Goal: Check status

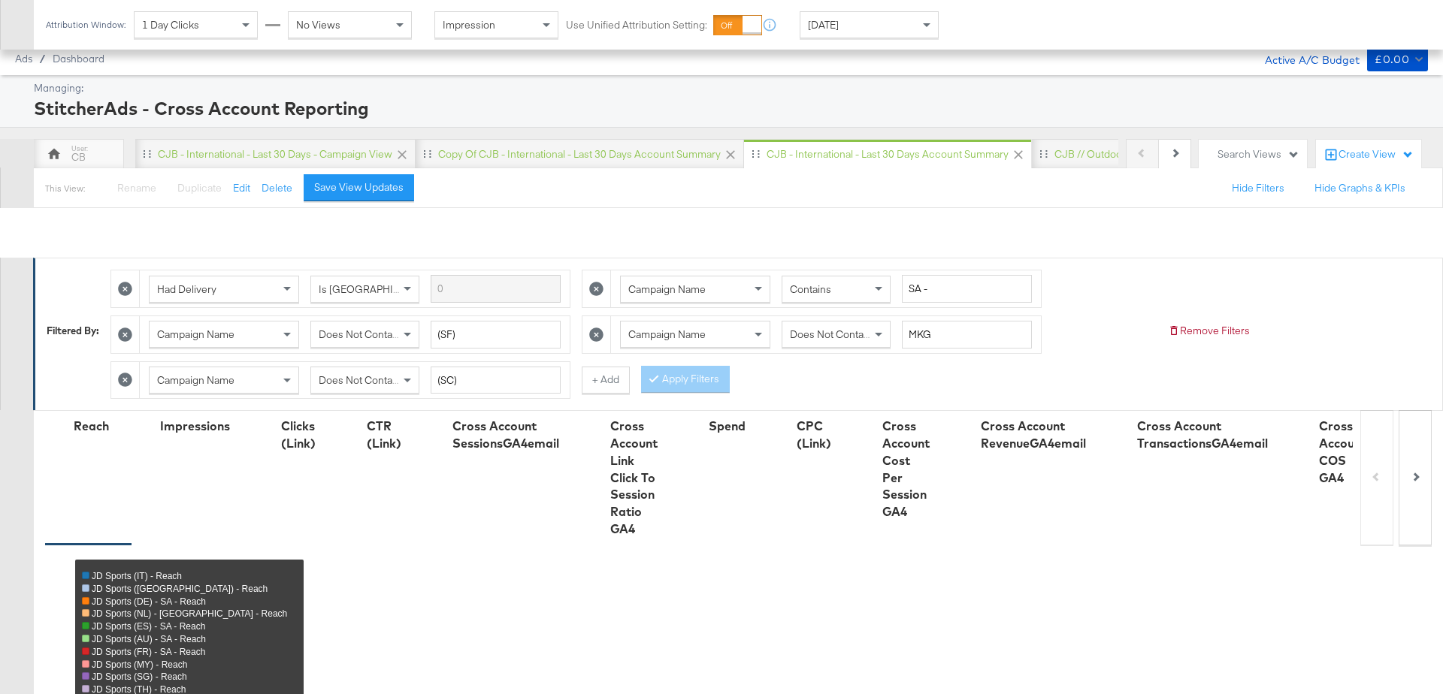
scroll to position [799, 0]
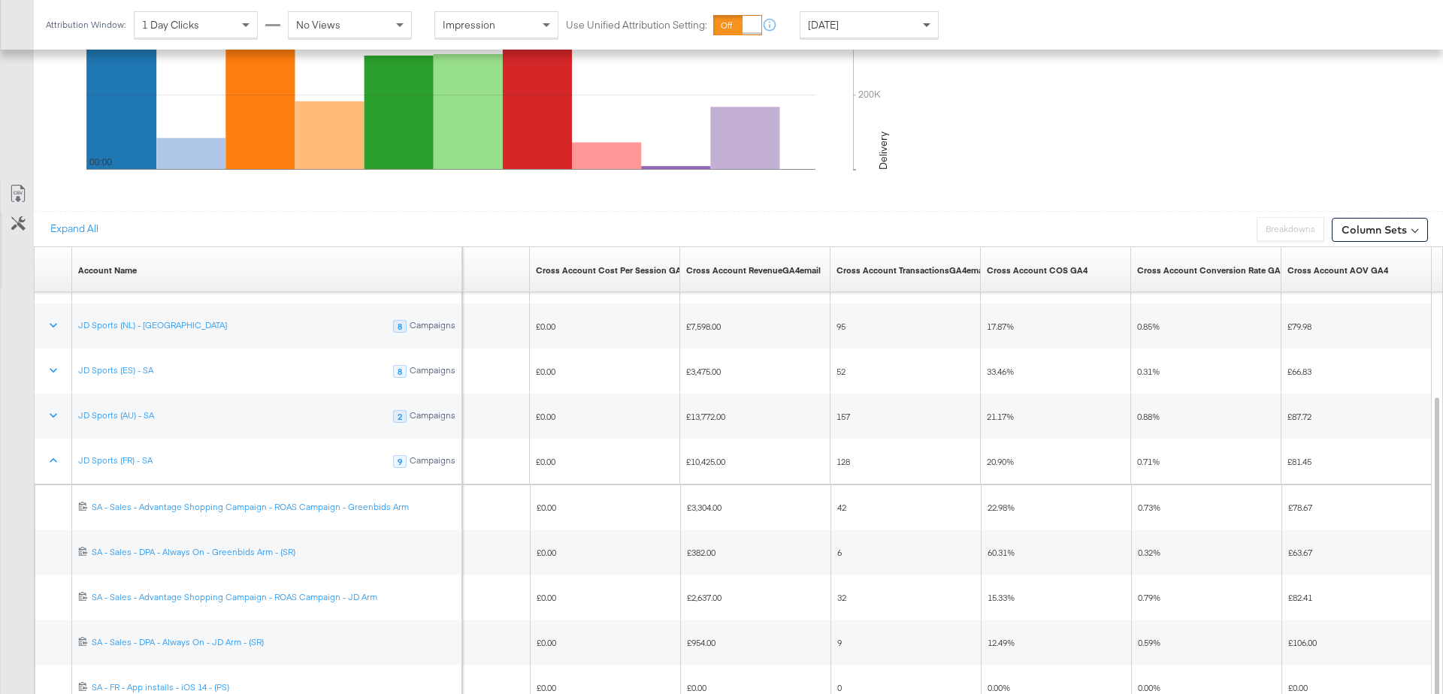
click at [914, 19] on div "[DATE]" at bounding box center [868, 25] width 137 height 26
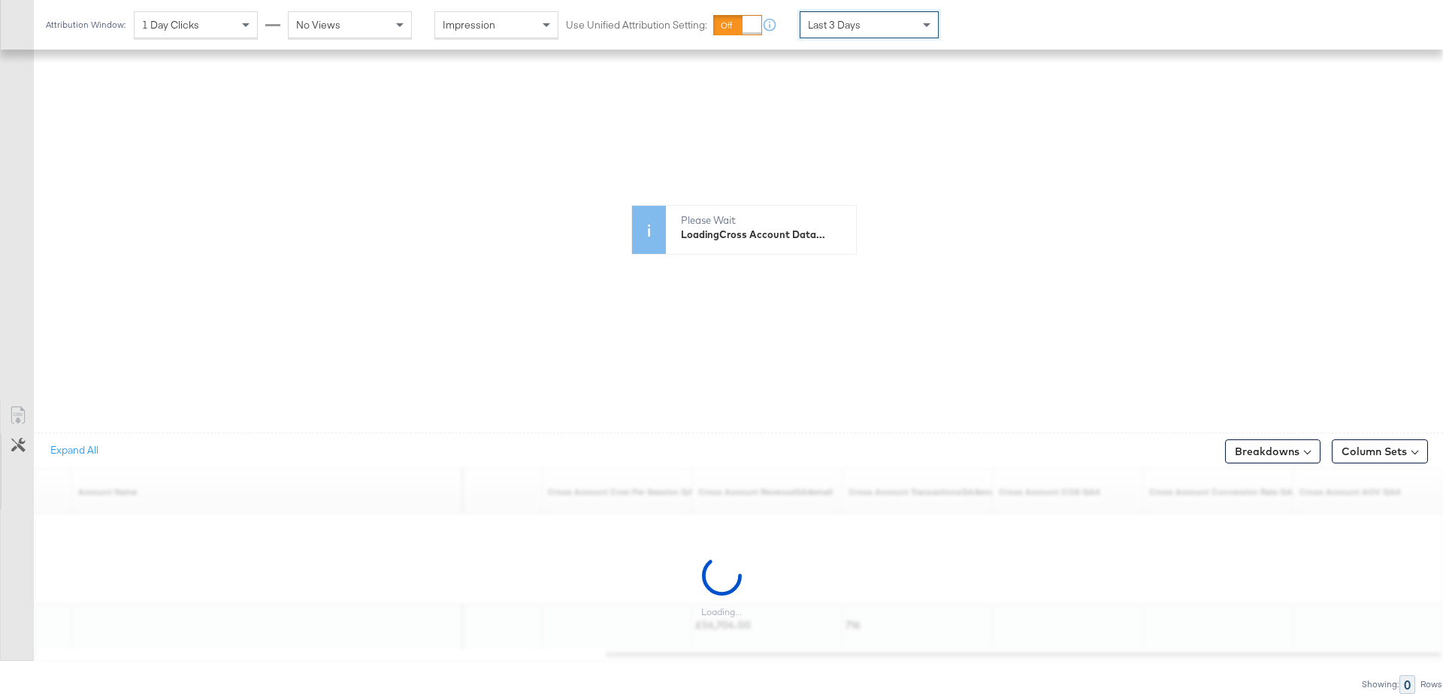
scroll to position [573, 0]
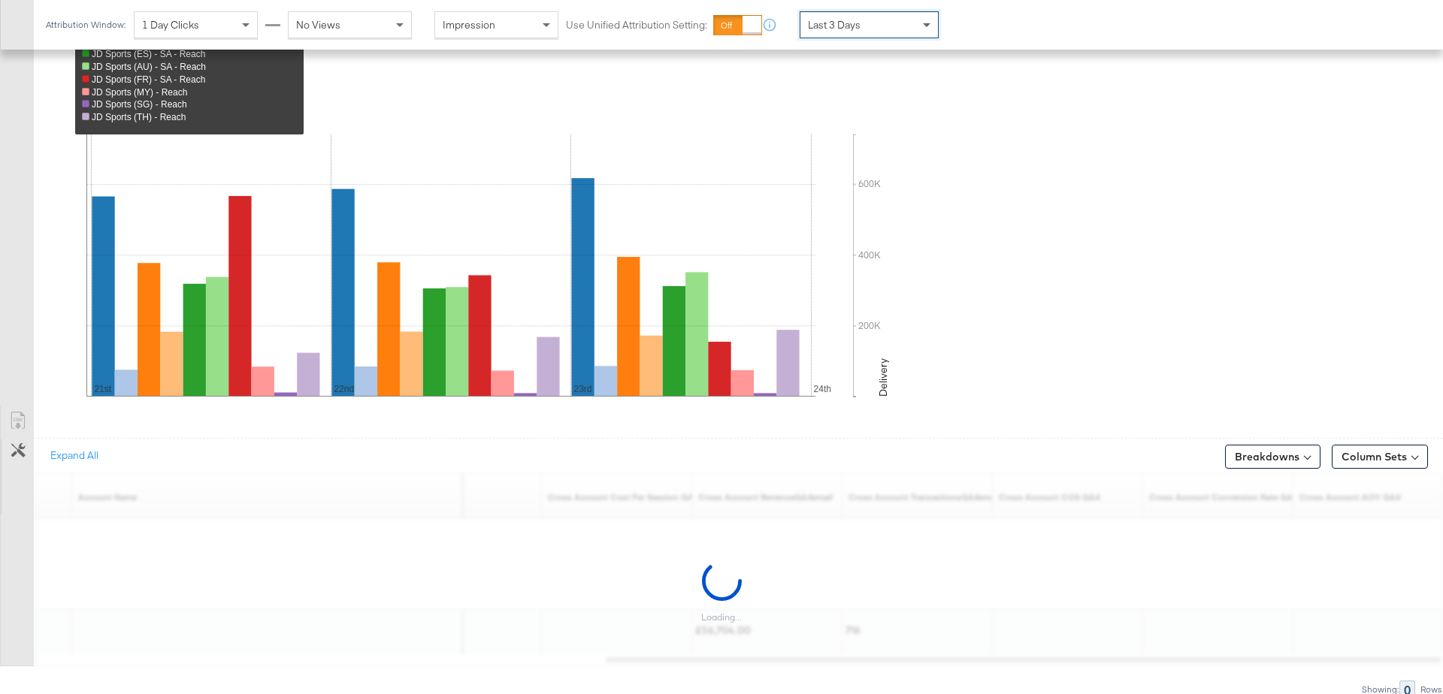
click at [925, 29] on span at bounding box center [928, 25] width 19 height 26
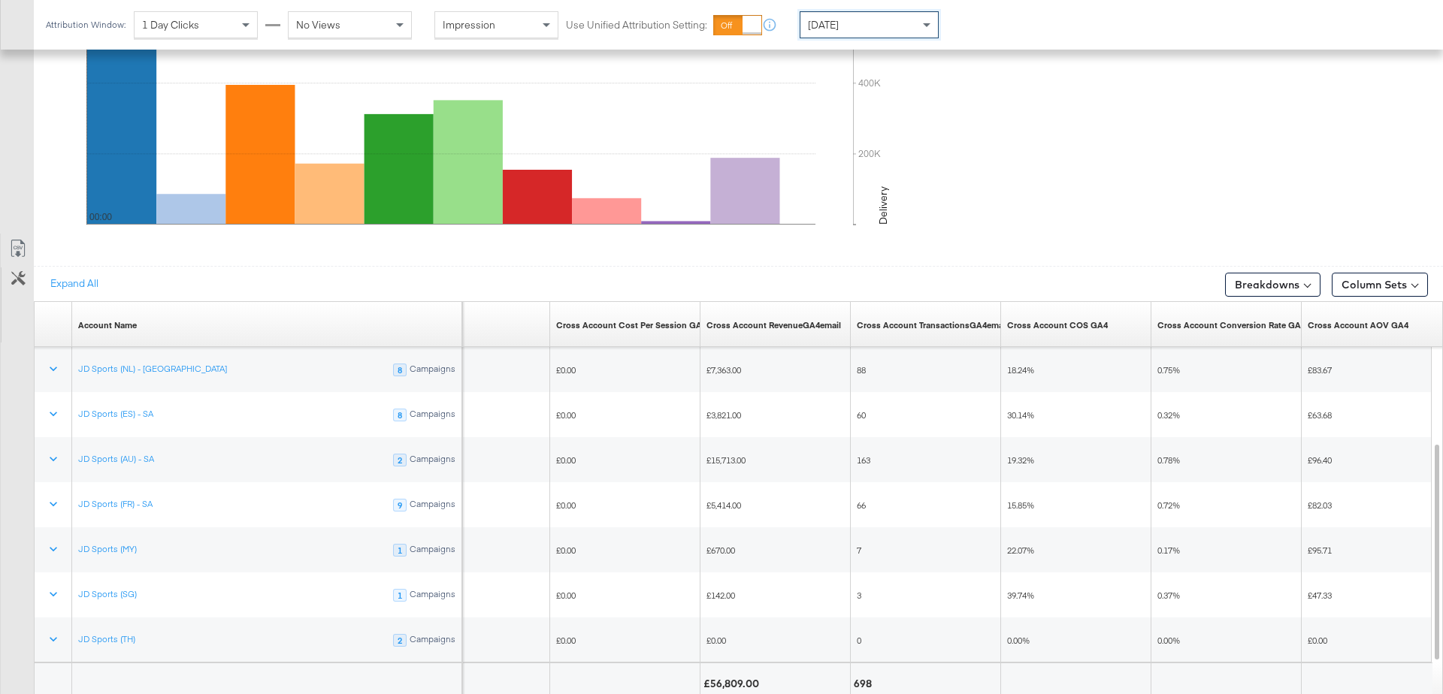
scroll to position [754, 0]
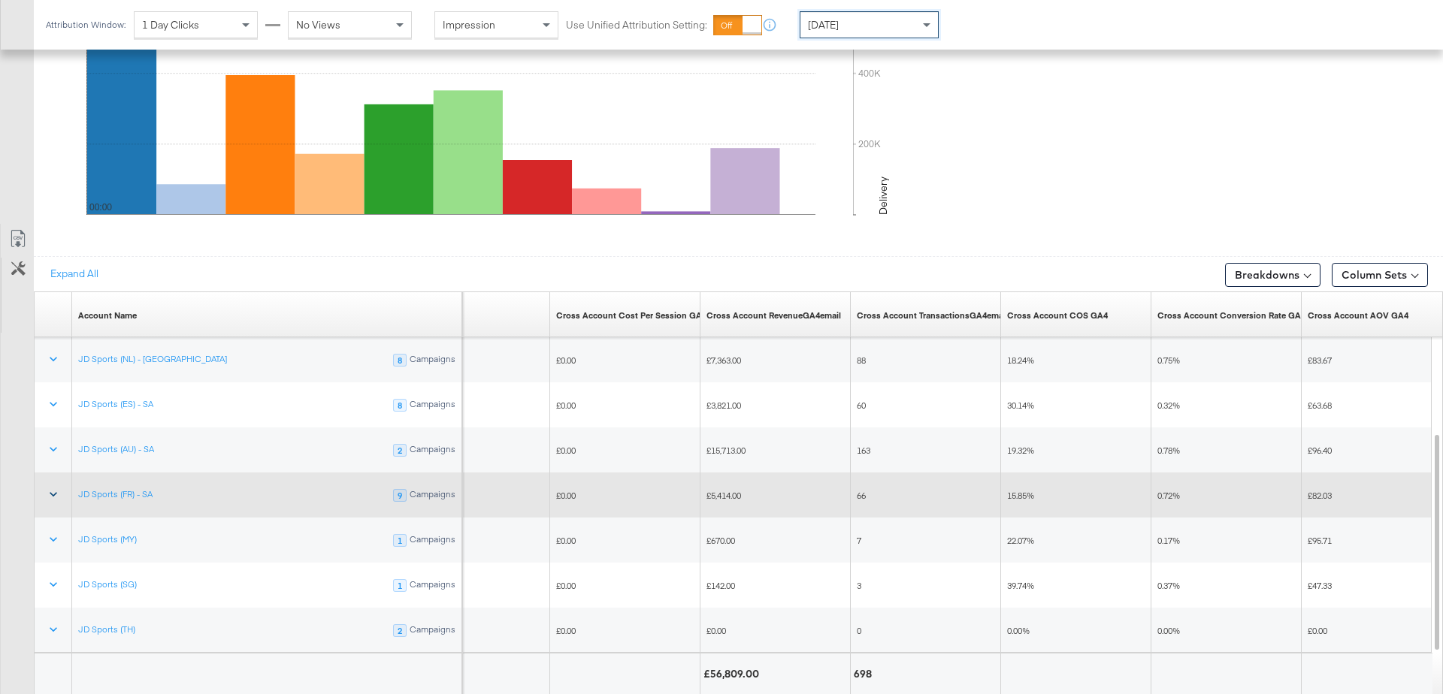
click at [49, 492] on icon at bounding box center [53, 494] width 15 height 15
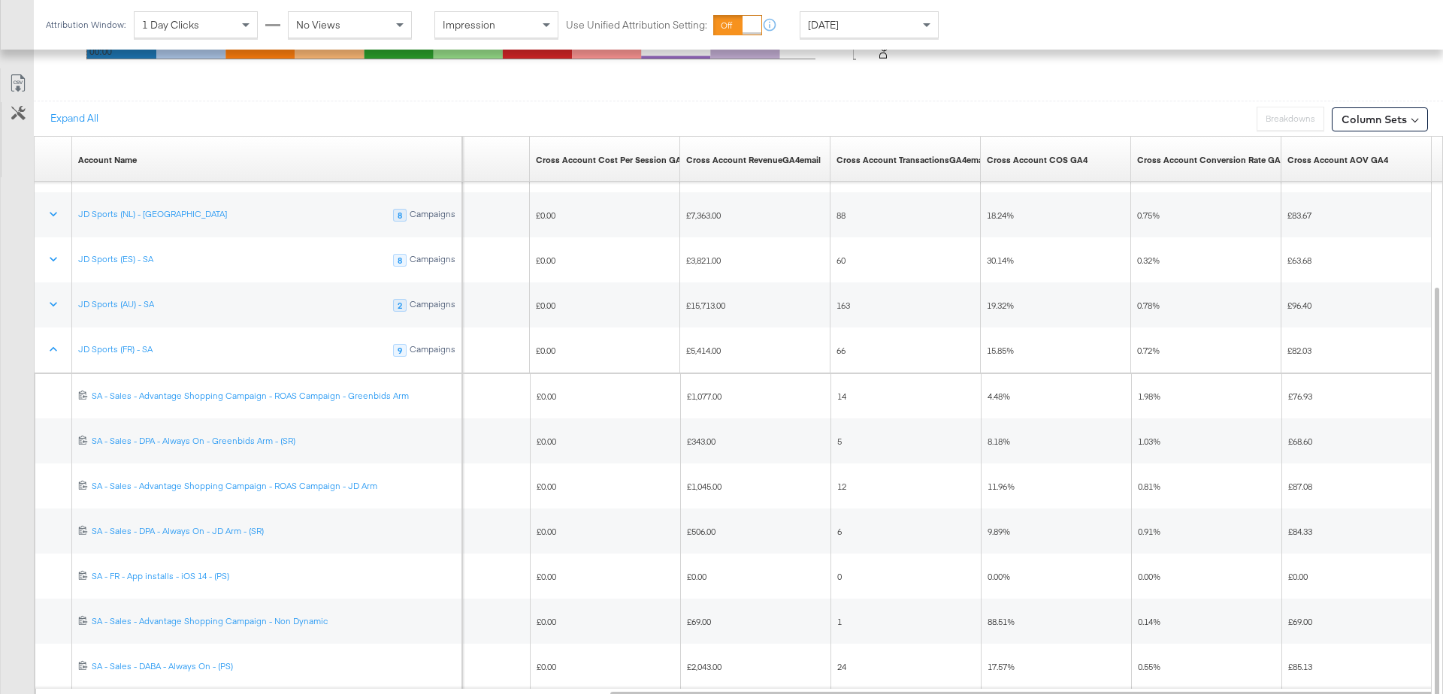
scroll to position [933, 0]
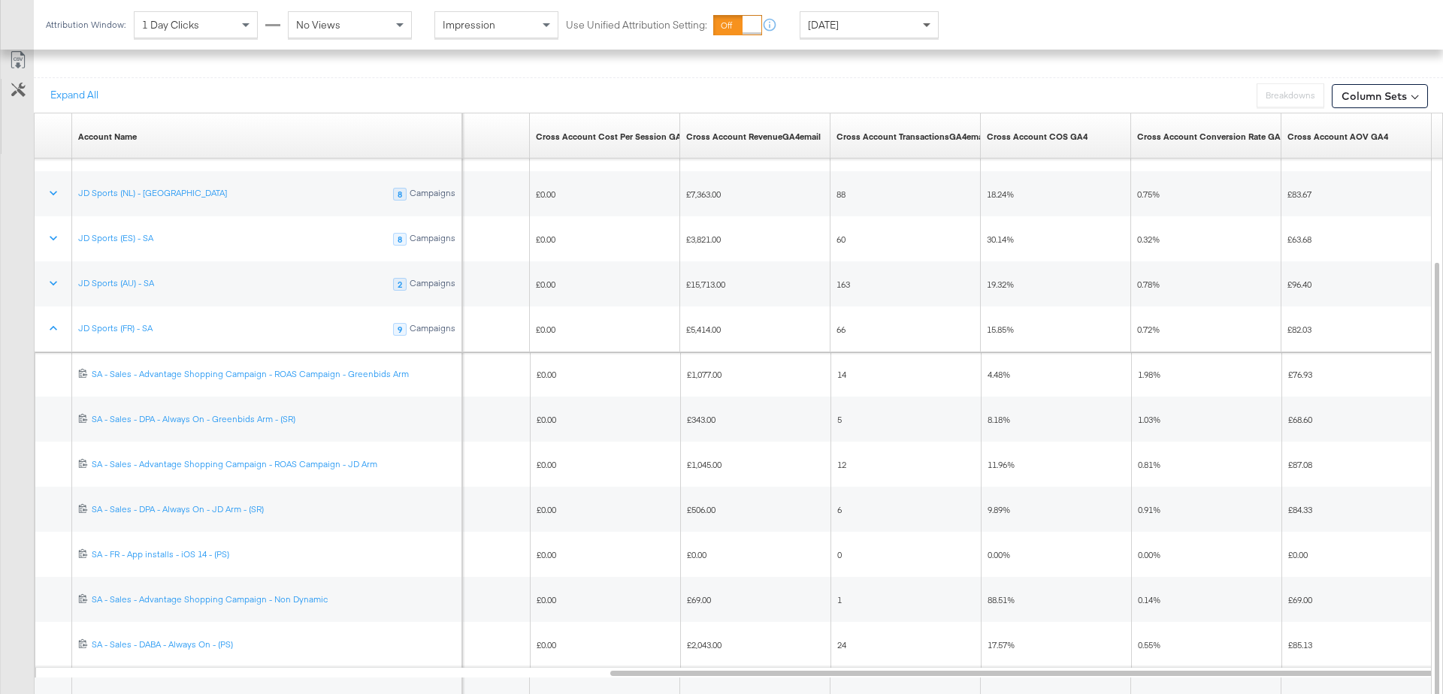
click at [923, 27] on span at bounding box center [928, 25] width 19 height 26
click at [842, 49] on div "Attribution Window: 1 Day Clicks No Views Impression Use Unified Attribution Se…" at bounding box center [553, 25] width 1038 height 50
click at [983, 32] on div "[DATE]" at bounding box center [979, 31] width 25 height 12
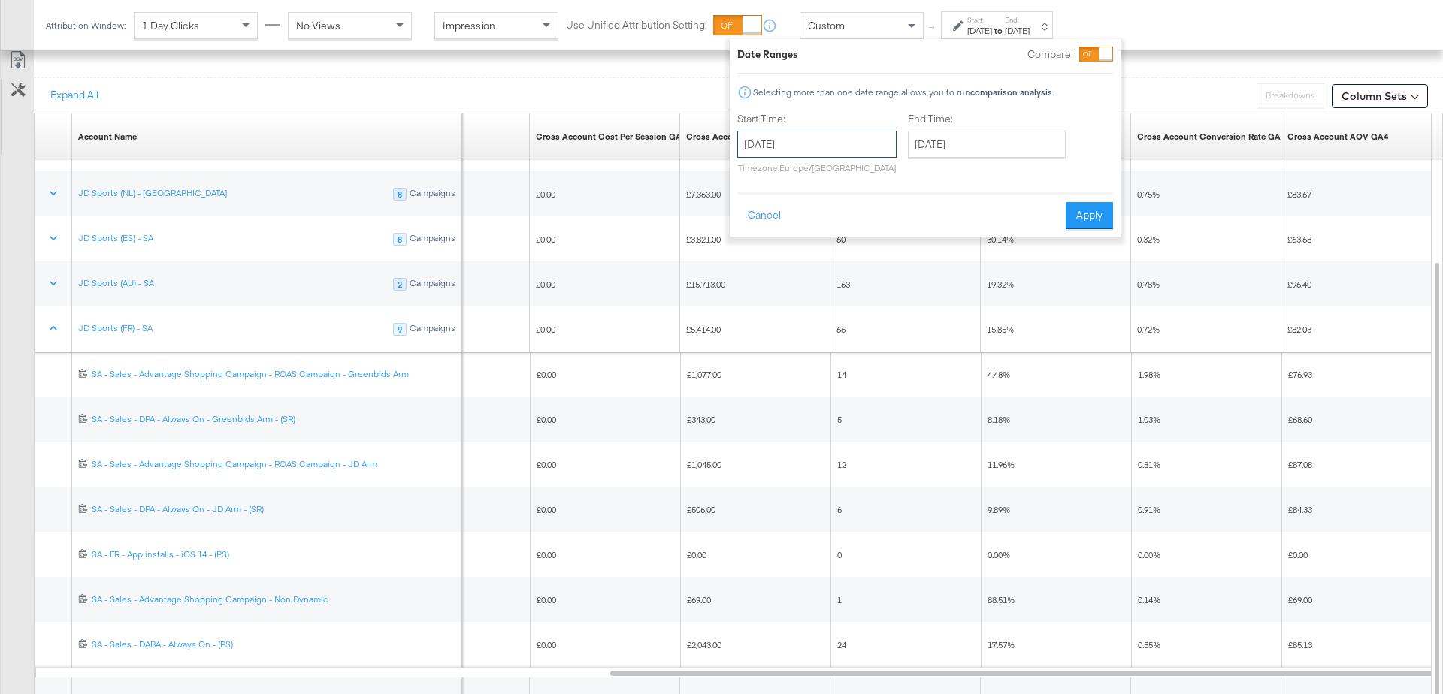
click at [813, 151] on input "[DATE]" at bounding box center [816, 144] width 159 height 27
click at [882, 280] on td "22" at bounding box center [882, 283] width 26 height 21
type input "[DATE]"
click at [978, 149] on input "[DATE]" at bounding box center [989, 144] width 158 height 27
click at [1047, 283] on td "22" at bounding box center [1055, 283] width 26 height 21
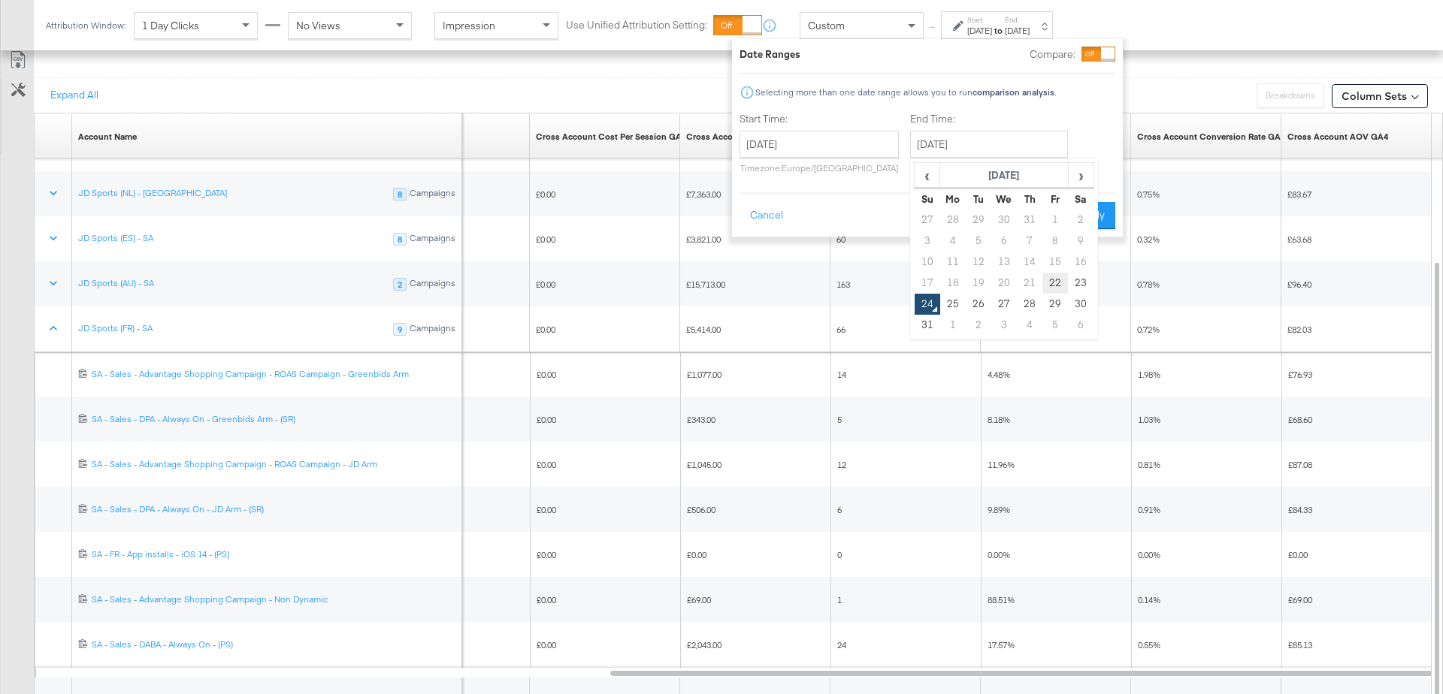
type input "[DATE]"
click at [1089, 222] on button "Apply" at bounding box center [1094, 215] width 47 height 27
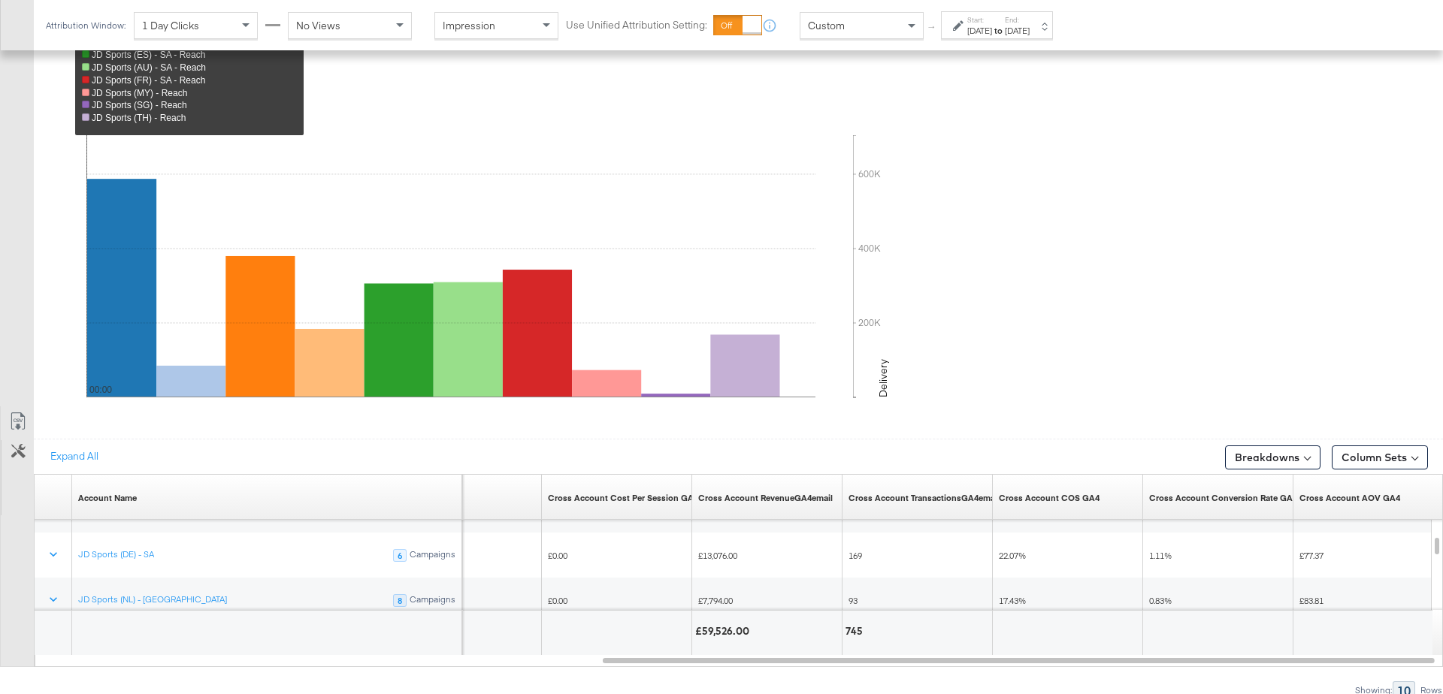
scroll to position [798, 0]
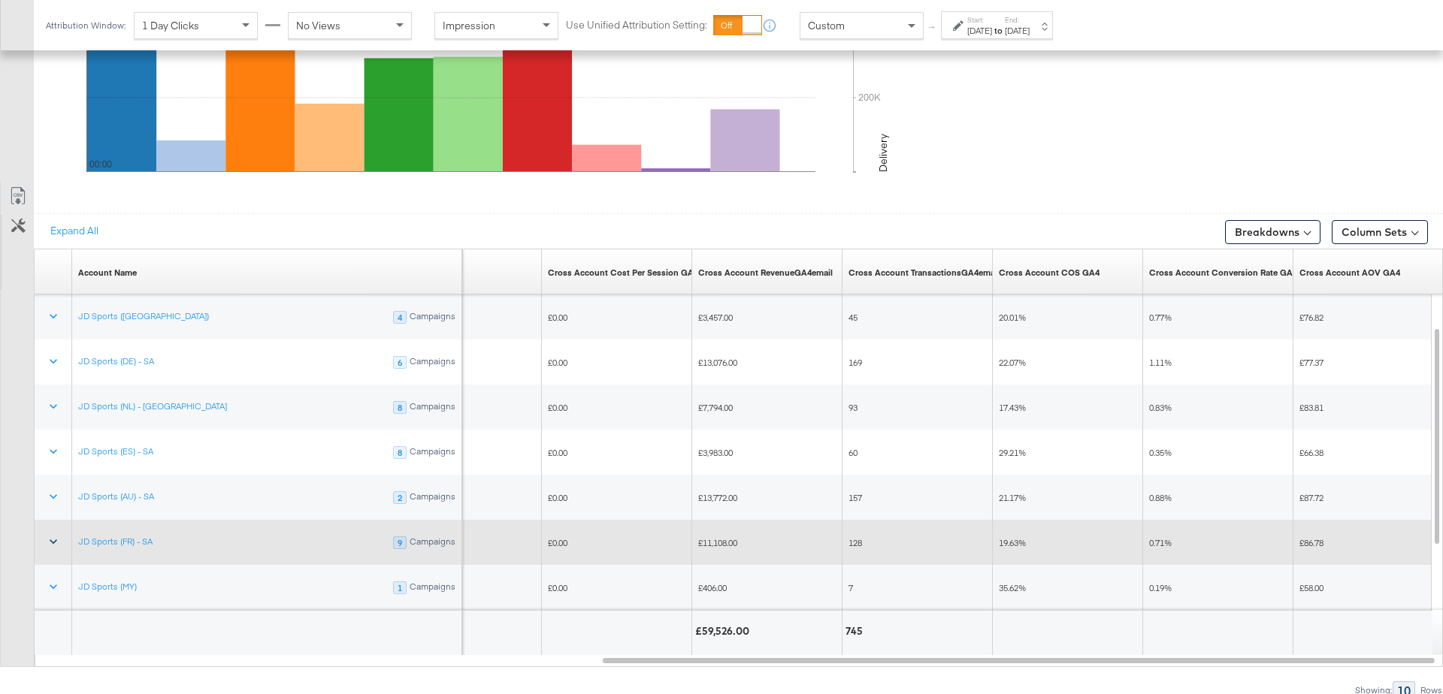
click at [56, 536] on icon at bounding box center [53, 541] width 15 height 15
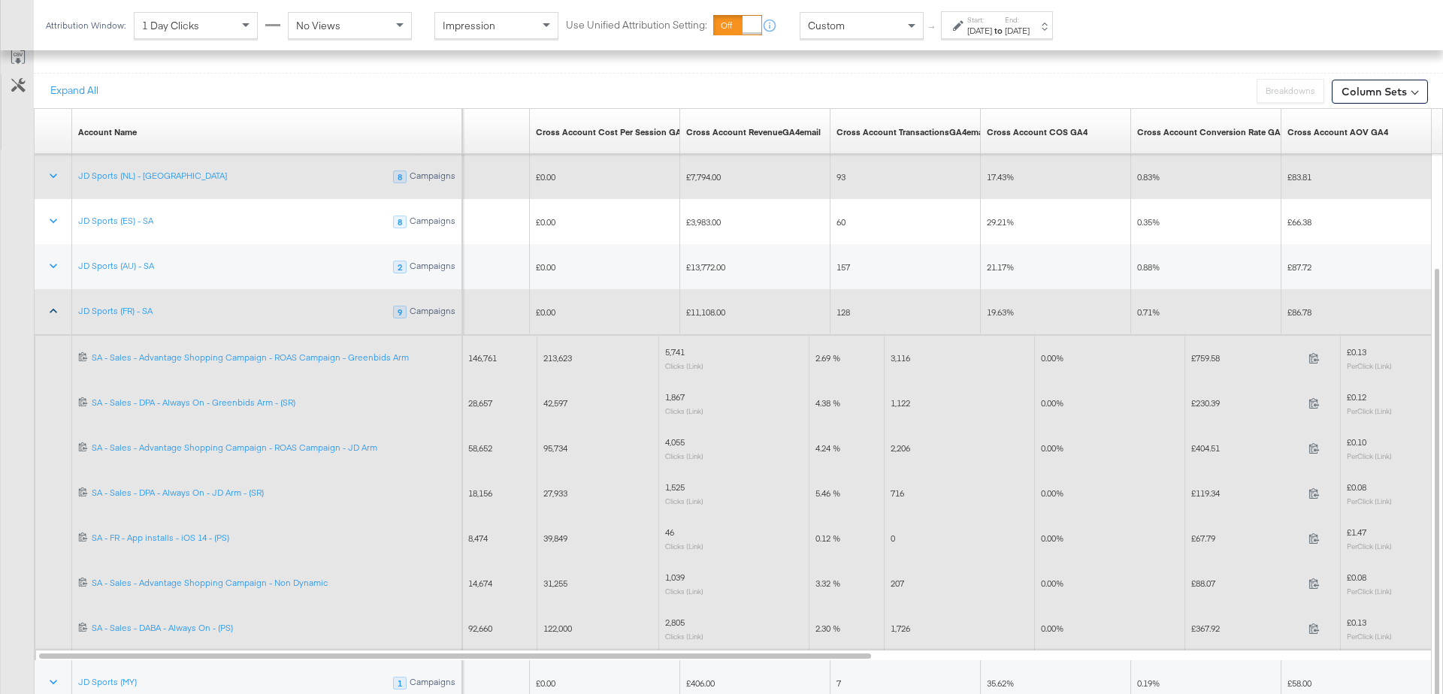
scroll to position [941, 0]
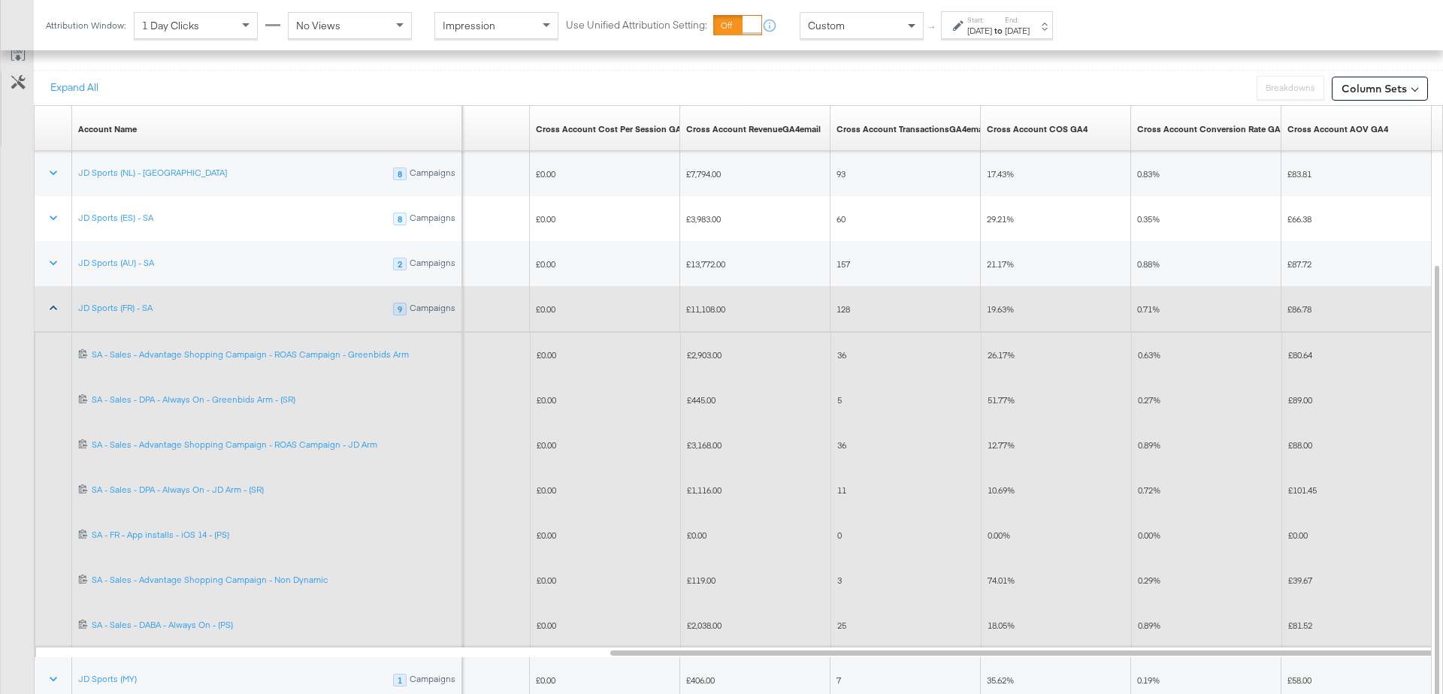
click at [914, 24] on span at bounding box center [913, 26] width 19 height 26
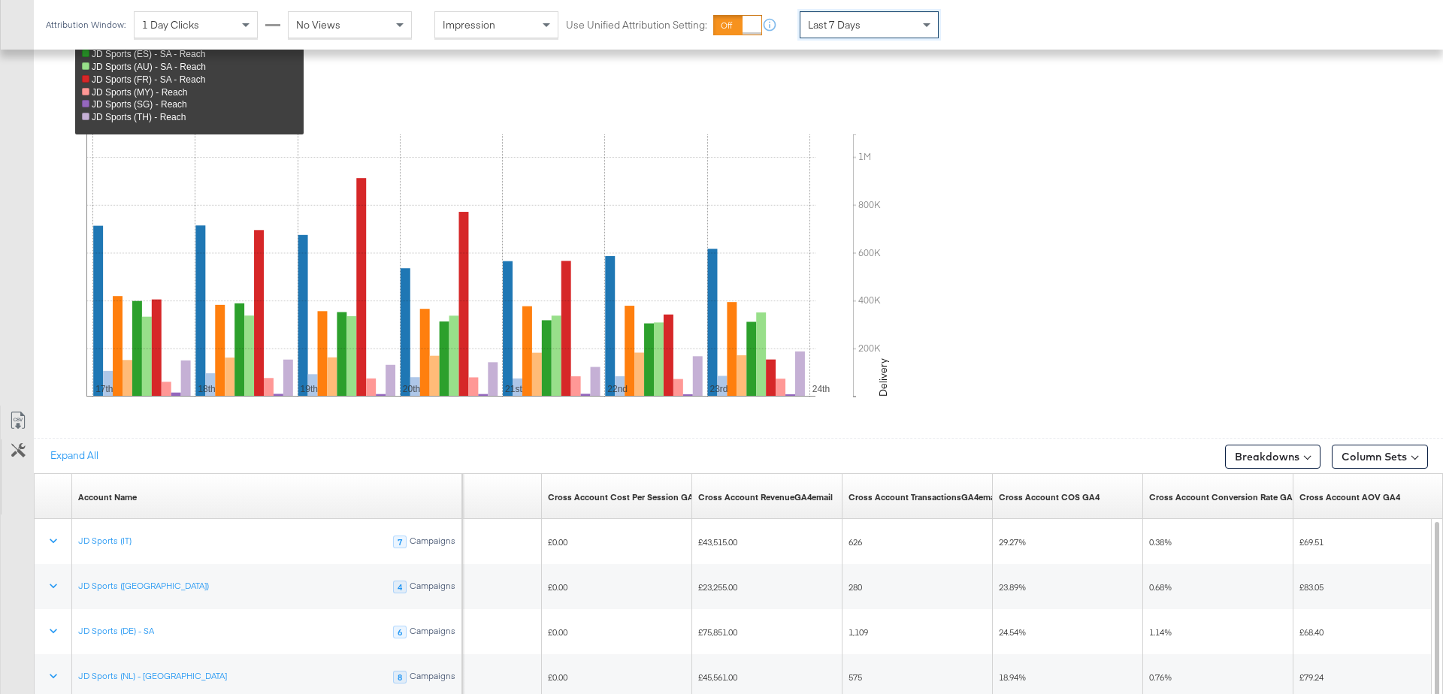
scroll to position [798, 0]
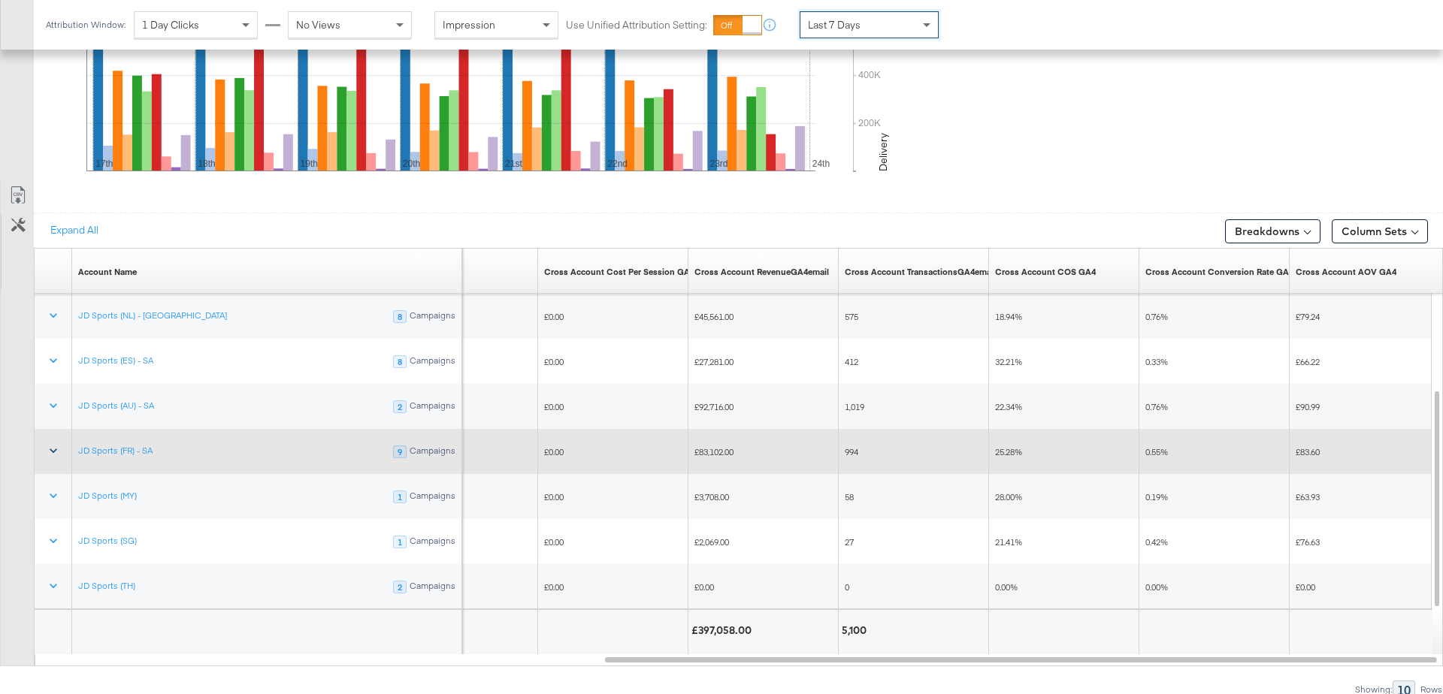
click at [59, 446] on icon at bounding box center [53, 450] width 15 height 15
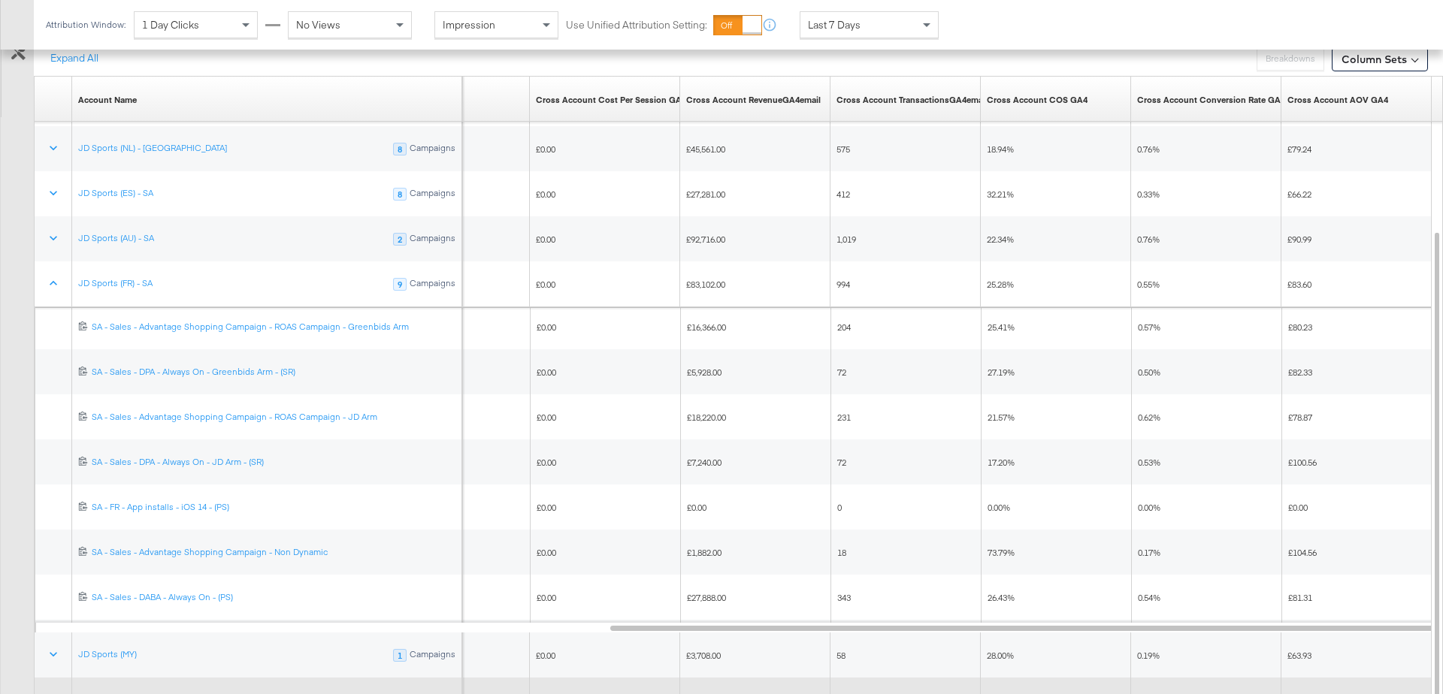
scroll to position [971, 0]
click at [927, 29] on span at bounding box center [928, 25] width 19 height 26
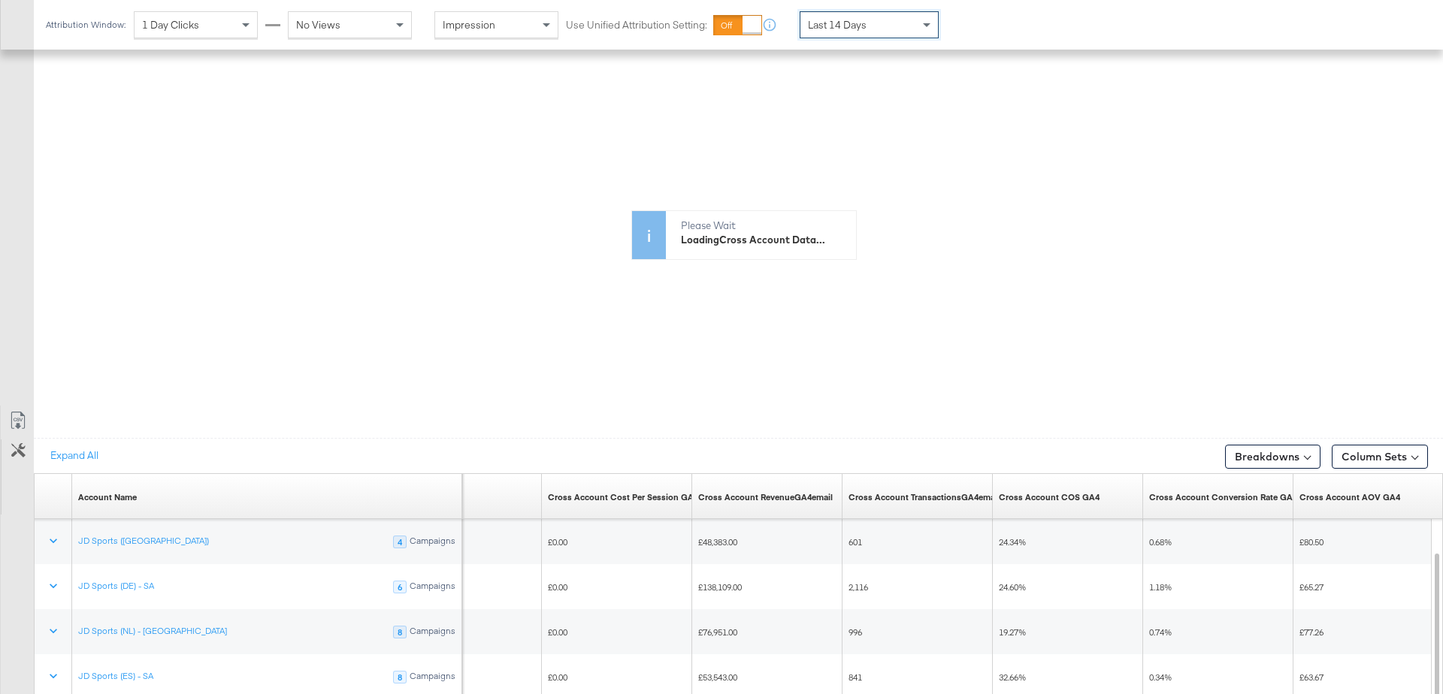
scroll to position [798, 0]
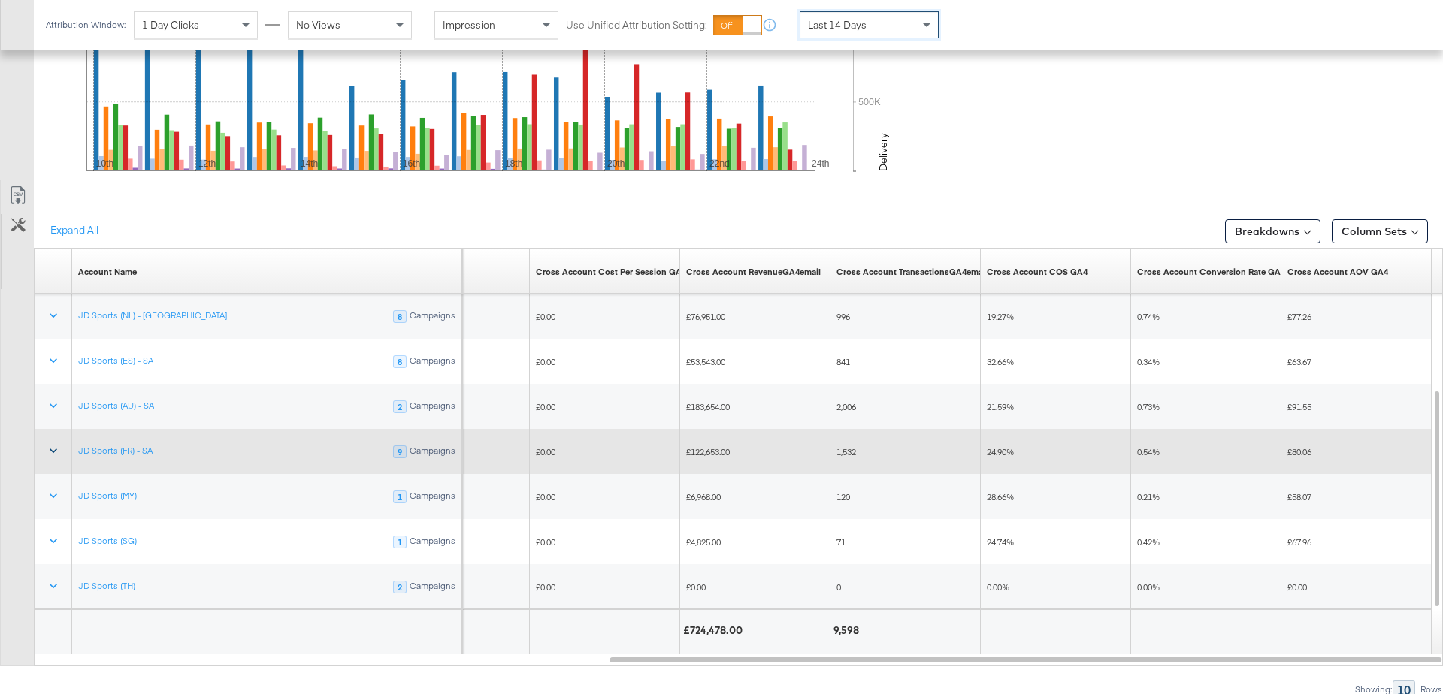
click at [53, 446] on icon at bounding box center [53, 450] width 15 height 15
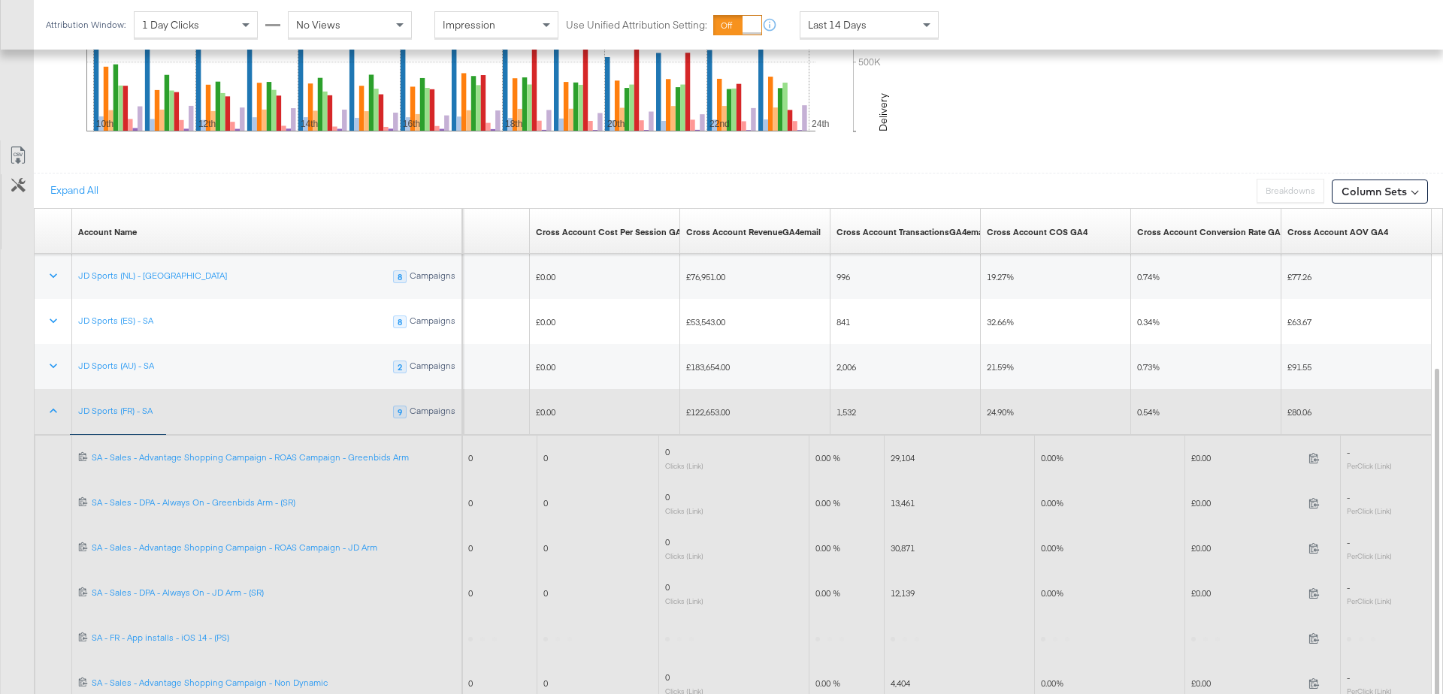
scroll to position [842, 0]
